Goal: Task Accomplishment & Management: Use online tool/utility

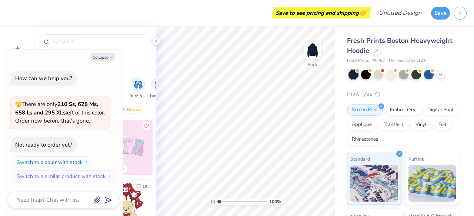
click at [110, 56] on icon "button" at bounding box center [110, 57] width 4 height 4
type textarea "x"
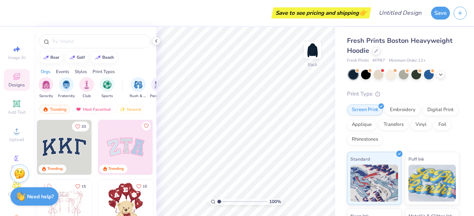
click at [12, 132] on icon at bounding box center [16, 131] width 9 height 9
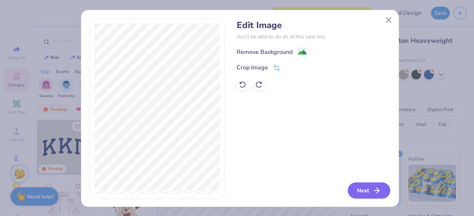
click at [349, 191] on button "Next" at bounding box center [368, 191] width 43 height 16
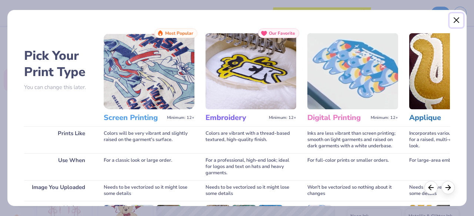
click at [456, 19] on button "Close" at bounding box center [456, 20] width 14 height 14
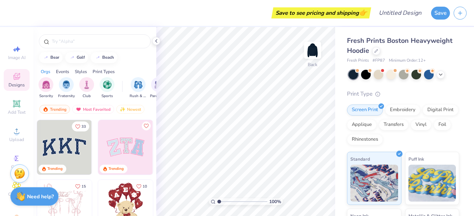
click at [14, 133] on circle at bounding box center [16, 134] width 4 height 4
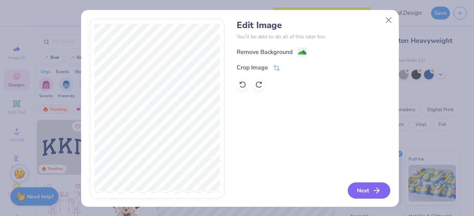
click at [360, 186] on button "Next" at bounding box center [368, 191] width 43 height 16
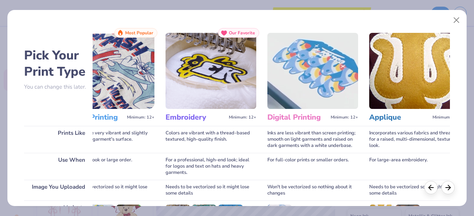
scroll to position [115, 0]
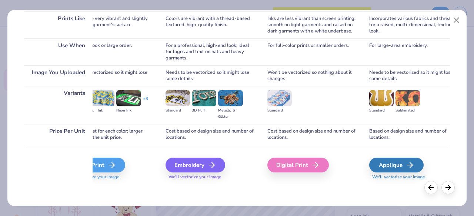
click at [285, 161] on div "Digital Print" at bounding box center [297, 165] width 61 height 15
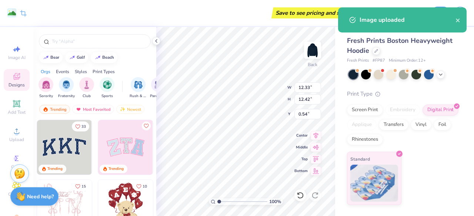
type input "6.04"
type input "6.08"
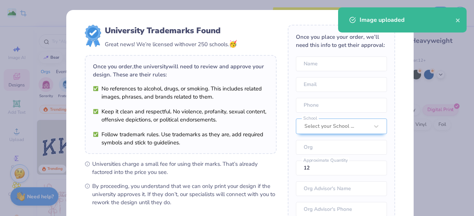
click at [457, 21] on icon "close" at bounding box center [457, 20] width 4 height 4
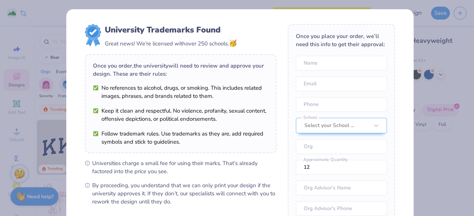
scroll to position [105, 0]
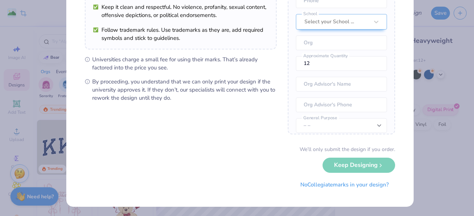
click at [307, 181] on button "No Collegiate marks in your design?" at bounding box center [344, 185] width 101 height 15
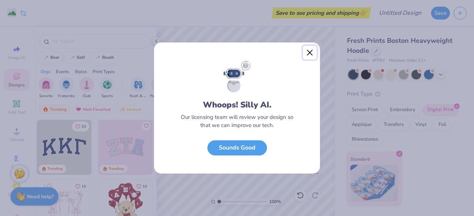
click at [310, 51] on button "Close" at bounding box center [310, 53] width 14 height 14
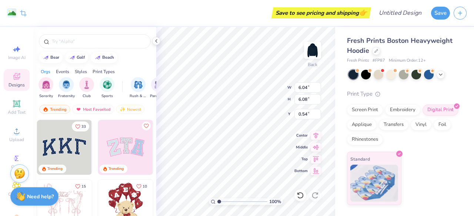
type input "2.29"
type input "4.43"
type input "4.47"
type input "1.00897526609824"
type textarea "x"
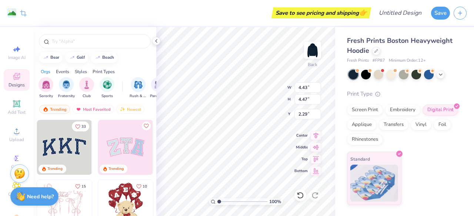
type input "1.01814712655375"
type textarea "x"
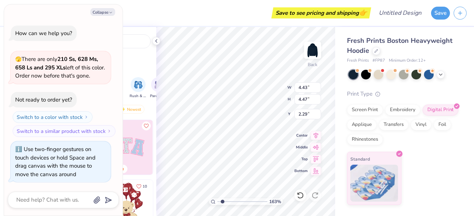
type input "1.68"
click at [222, 202] on input "range" at bounding box center [242, 202] width 50 height 7
type textarea "x"
type input "3.00"
click at [338, 58] on div "Fresh Prints Boston Heavyweight Hoodie Fresh Prints # FP87 Minimum Order: 12 + …" at bounding box center [404, 116] width 139 height 178
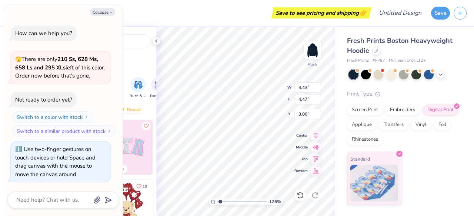
type input "1.25687449691636"
type textarea "x"
click at [317, 58] on img at bounding box center [312, 50] width 15 height 15
type input "1.25687449691636"
type textarea "x"
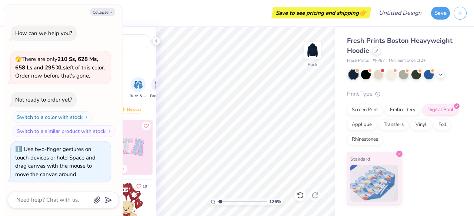
type input "1.25687449691636"
type textarea "x"
type input "1.25687449691636"
type textarea "x"
type input "1.25687449691636"
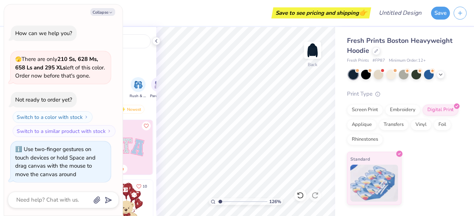
type textarea "x"
type input "1.25687449691636"
click at [108, 14] on button "Collapse" at bounding box center [102, 12] width 25 height 8
type textarea "x"
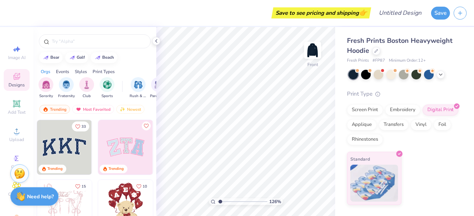
click at [16, 134] on icon at bounding box center [16, 131] width 9 height 9
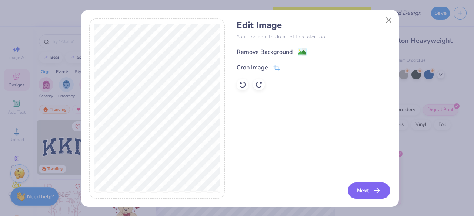
click at [354, 186] on button "Next" at bounding box center [368, 191] width 43 height 16
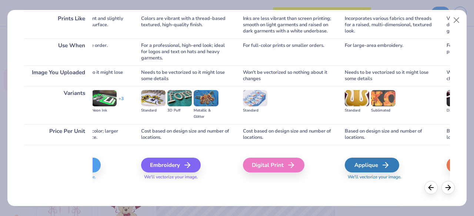
scroll to position [114, 0]
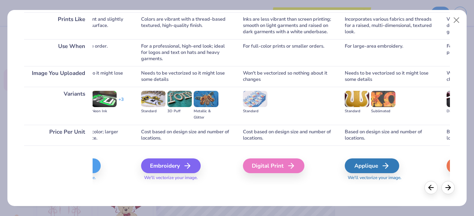
click at [272, 167] on div "Digital Print" at bounding box center [273, 166] width 61 height 15
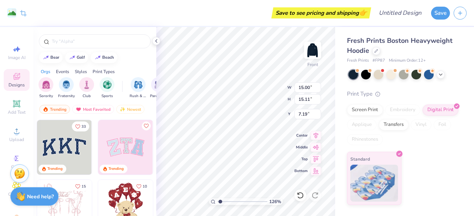
type input "1.25687449691636"
type input "6.86"
type input "6.91"
type input "7.20"
type input "1.25687449691636"
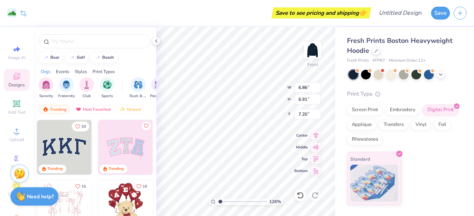
type input "7.84"
type input "1.25687449691636"
type input "7.32"
click at [17, 105] on icon at bounding box center [16, 103] width 7 height 7
type input "1.25687449691636"
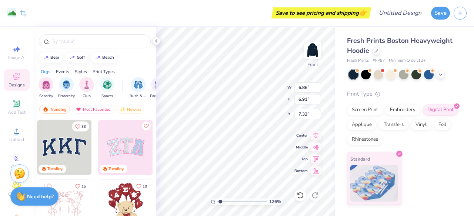
type input "7.22"
type input "2.09"
type input "13.71"
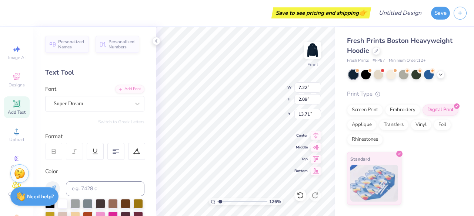
click at [81, 101] on div "Super Dream" at bounding box center [92, 103] width 78 height 11
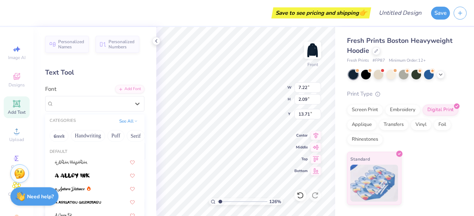
click at [84, 133] on button "Handwriting" at bounding box center [88, 136] width 34 height 12
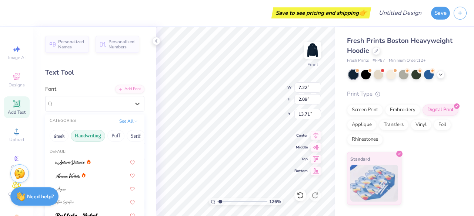
click at [115, 137] on button "Puff" at bounding box center [115, 136] width 17 height 12
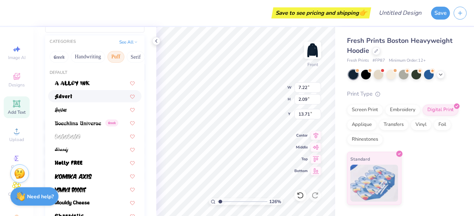
scroll to position [79, 0]
click at [131, 58] on button "Serif" at bounding box center [136, 57] width 18 height 12
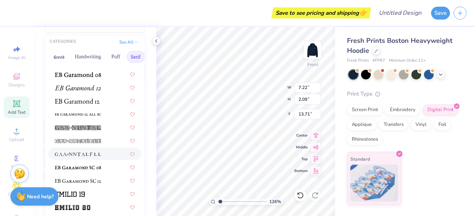
scroll to position [495, 0]
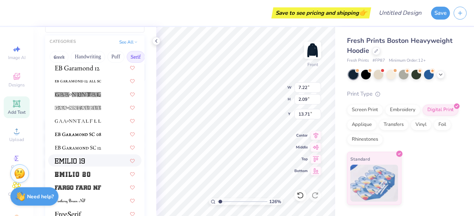
click at [87, 162] on div at bounding box center [95, 161] width 80 height 8
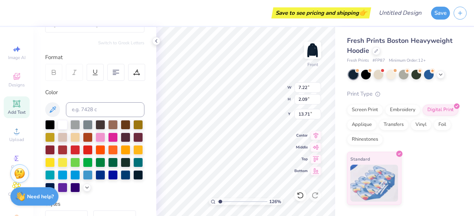
type input "1.25687449691636"
type input "9.15"
type input "2.73"
type input "13.38"
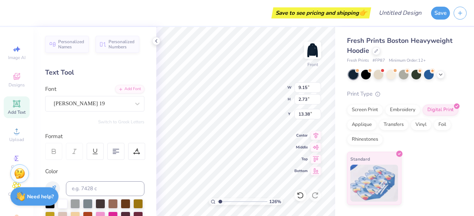
scroll to position [6, 1]
type input "1.25687449691636"
type textarea "B"
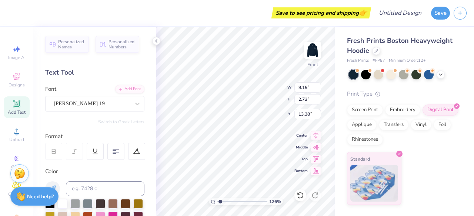
type input "1.25687449691636"
type textarea "Bo"
type input "1.25687449691636"
type textarea "Boa"
type input "1.25687449691636"
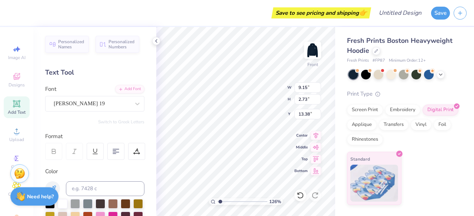
type textarea "Boar"
type input "1.25687449691636"
type textarea "Board"
type input "1.25687449691636"
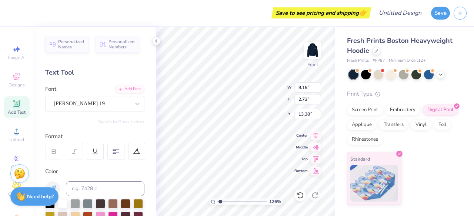
type textarea "Board"
type input "1.25687449691636"
type textarea "Board 2"
type input "1.25687449691636"
type textarea "Board 25"
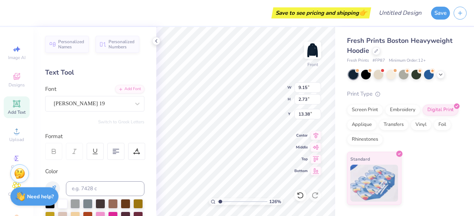
scroll to position [6, 1]
type input "1.25687449691636"
type textarea "Board 25"
type input "1.25687449691636"
type textarea "Board 25"
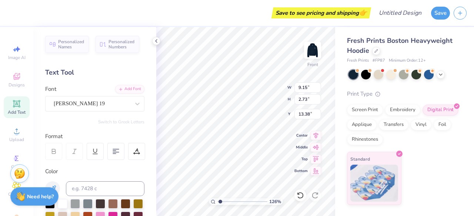
type input "1.25687449691636"
type textarea "Board 252"
type input "1.25687449691636"
type textarea "Board 2526"
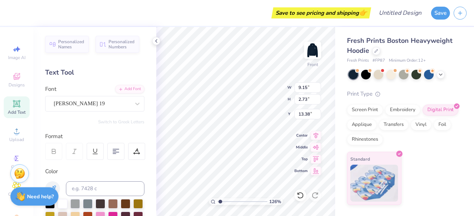
type input "1.25687449691636"
type textarea "Board 2526"
type input "1.25687449691636"
type textarea "Board 2526"
click at [75, 106] on div "[PERSON_NAME] 19" at bounding box center [92, 103] width 78 height 11
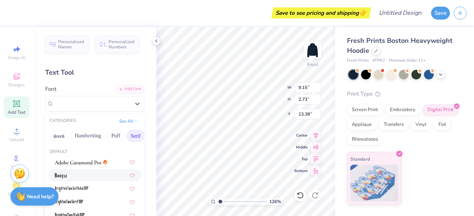
click at [78, 170] on div at bounding box center [94, 175] width 93 height 12
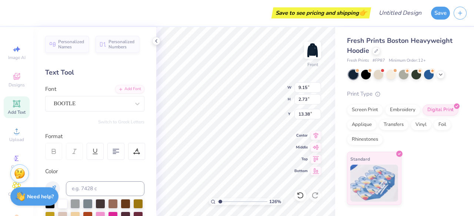
type input "1.25687449691636"
type textarea "Board 25-26"
type input "1.25687449691636"
type textarea "Board 25-26'"
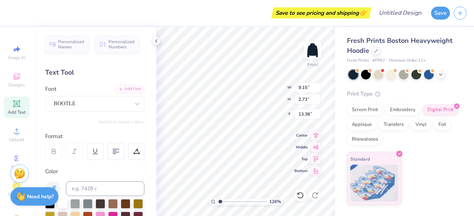
scroll to position [6, 2]
type input "1.25687449691636"
type textarea "Board 25'-26'"
type input "1.25687449691636"
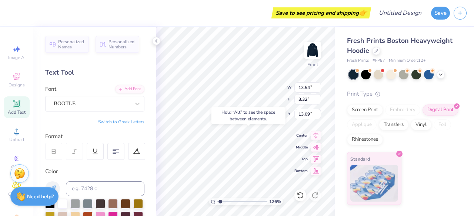
type input "15.69"
type input "1.25687449691636"
type textarea "Board 25-26"
type input "1.25687449691636"
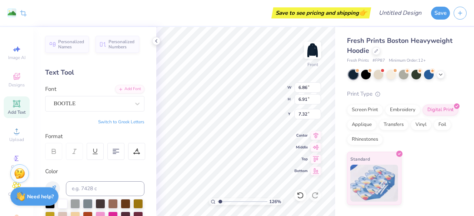
type input "8.29"
type input "8.35"
type input "5.87"
type input "1.25687449691636"
type input "7.17"
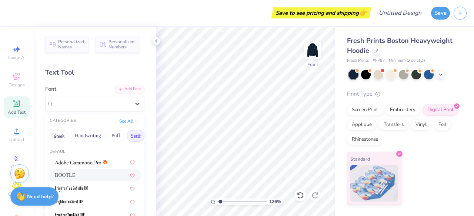
click at [114, 102] on div "BOOTLE" at bounding box center [92, 103] width 78 height 11
click at [70, 135] on div "Greek Handwriting Puff Serif Bold Calligraphy Retro Sans Serif Minimal Fantasy …" at bounding box center [94, 136] width 99 height 16
click at [79, 137] on button "Handwriting" at bounding box center [88, 136] width 34 height 12
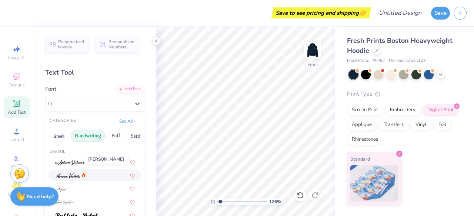
scroll to position [64, 0]
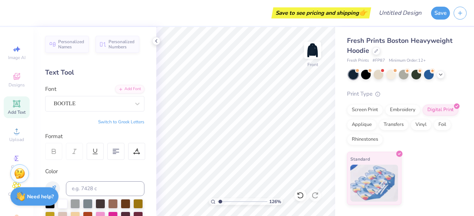
click at [13, 102] on icon at bounding box center [16, 103] width 7 height 7
type input "1.25687449691636"
type input "16.55"
click at [84, 99] on div "Super Dream" at bounding box center [92, 103] width 78 height 11
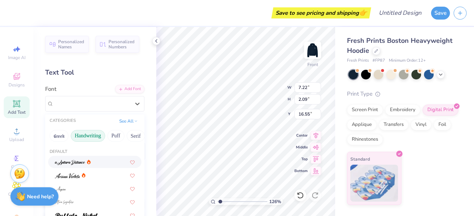
click at [21, 77] on div "Designs" at bounding box center [17, 80] width 26 height 22
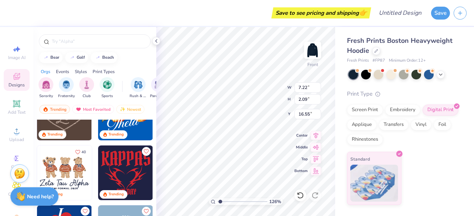
scroll to position [242, 0]
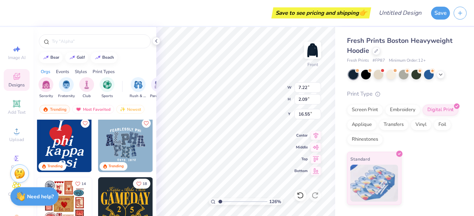
click at [61, 152] on img at bounding box center [64, 145] width 55 height 55
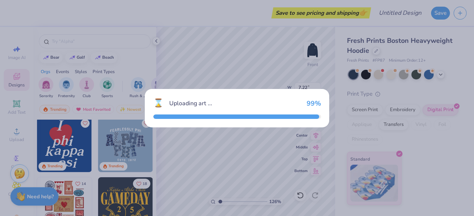
type input "1.25687449691636"
type input "3.05"
type input "3.90"
type input "12.80"
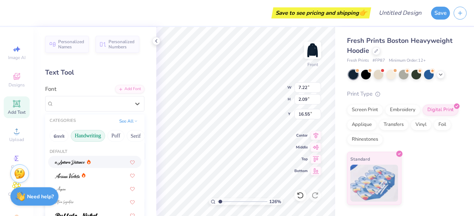
click at [91, 107] on div "Super Dream" at bounding box center [92, 103] width 78 height 11
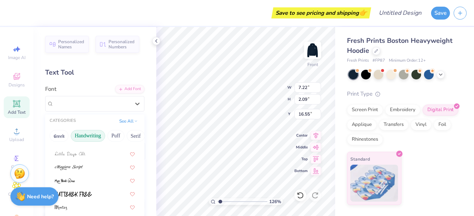
scroll to position [168, 0]
click at [113, 137] on button "Puff" at bounding box center [115, 136] width 17 height 12
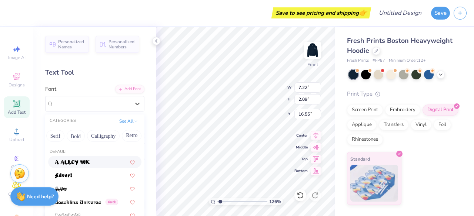
scroll to position [0, 81]
click at [131, 136] on button "Retro" at bounding box center [131, 136] width 20 height 12
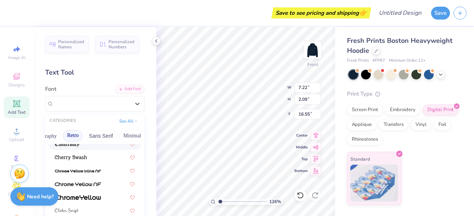
scroll to position [0, 141]
click at [117, 137] on button "Minimal" at bounding box center [130, 136] width 26 height 12
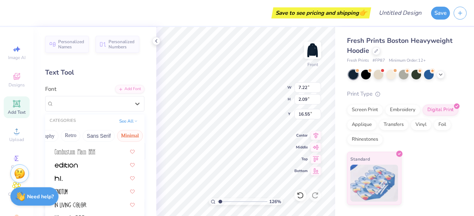
scroll to position [122, 0]
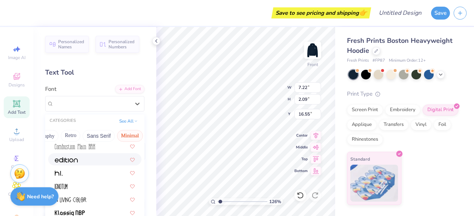
click at [87, 159] on div at bounding box center [95, 160] width 80 height 8
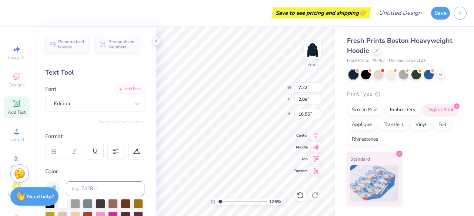
type input "1.25687449691636"
type input "7.04"
type input "2.37"
type input "16.41"
type input "1.25687449691636"
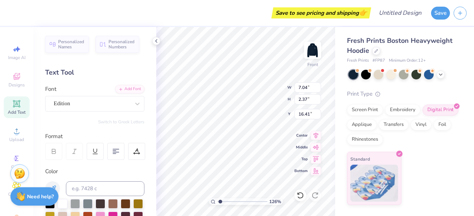
scroll to position [6, 1]
